Goal: Transaction & Acquisition: Purchase product/service

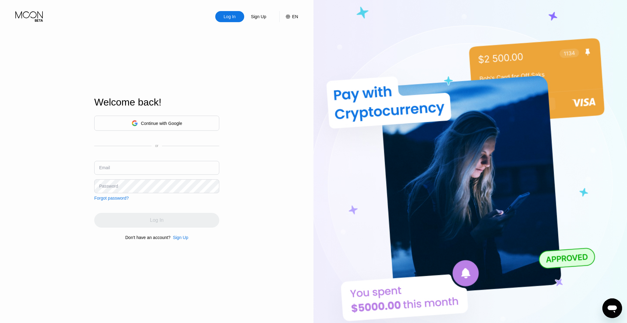
click at [156, 122] on div "Continue with Google" at bounding box center [161, 123] width 41 height 5
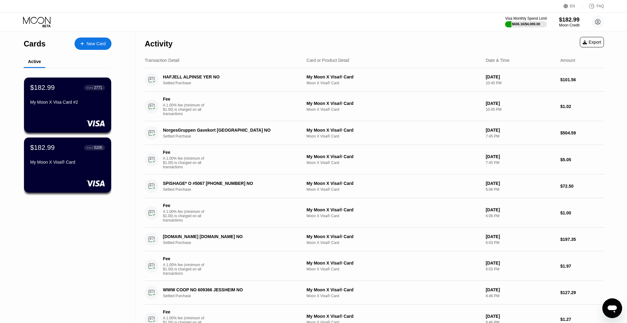
click at [565, 21] on div "$182.99" at bounding box center [569, 19] width 21 height 6
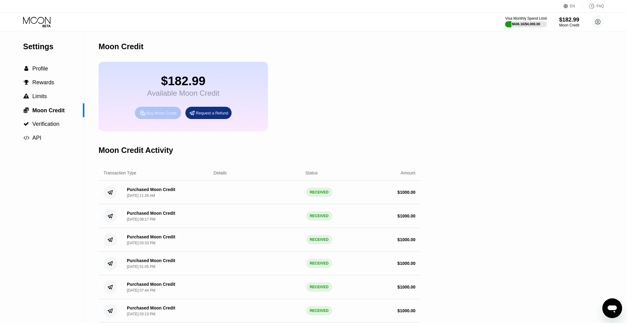
click at [167, 116] on div "Buy Moon Credit" at bounding box center [162, 113] width 30 height 5
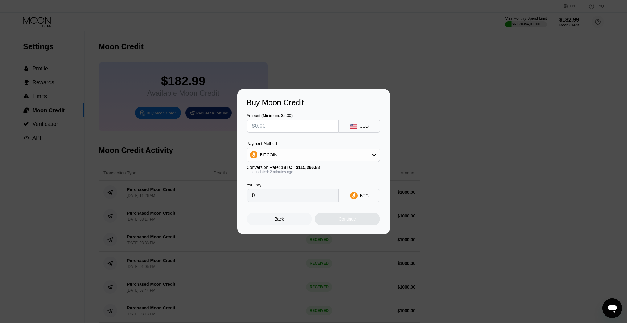
click at [273, 128] on input "text" at bounding box center [293, 126] width 82 height 12
type input "$1"
type input "0.00000868"
type input "$10"
type input "0.00008676"
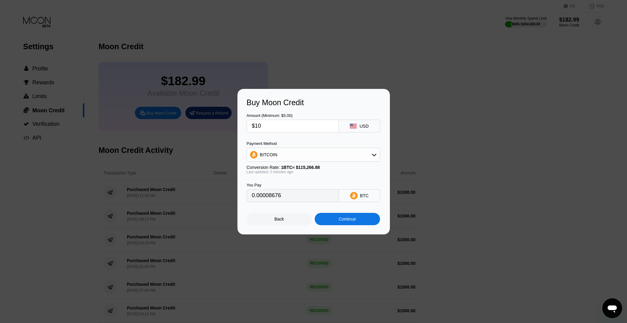
type input "$100"
type input "0.00086756"
type input "$1000"
type input "0.00867552"
type input "$1000"
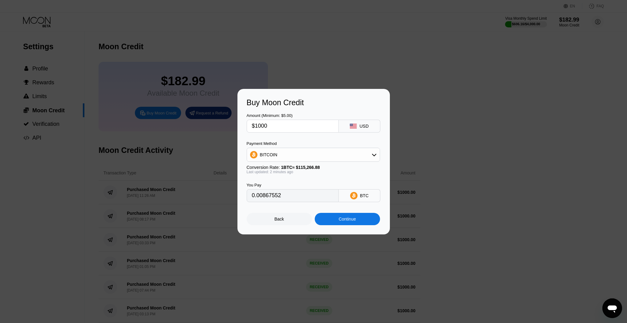
click at [346, 222] on div "Continue" at bounding box center [347, 219] width 17 height 5
